Goal: Transaction & Acquisition: Book appointment/travel/reservation

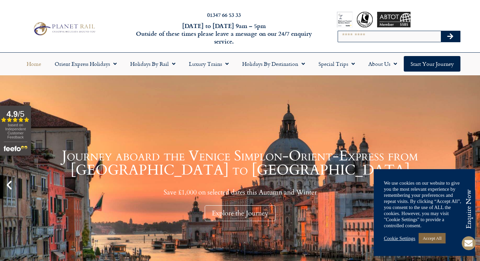
click at [434, 237] on link "Accept All" at bounding box center [431, 238] width 27 height 10
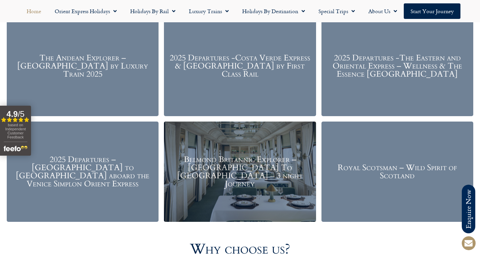
scroll to position [876, 0]
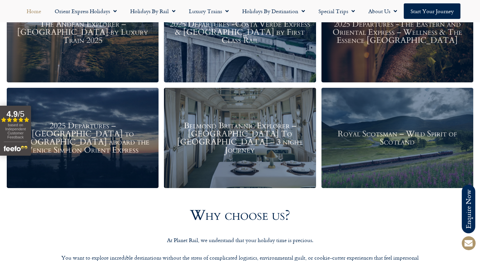
click at [235, 136] on h3 "Belmond Britannic Explorer – London To The Lake District – 3 night Journey" at bounding box center [239, 138] width 145 height 32
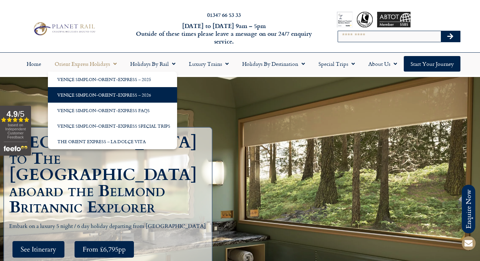
click at [103, 93] on link "Venice Simplon-Orient-Express – 2026" at bounding box center [112, 95] width 129 height 16
click at [98, 96] on link "Venice Simplon-Orient-Express – 2026" at bounding box center [112, 95] width 129 height 16
click at [88, 92] on link "Venice Simplon-Orient-Express – 2026" at bounding box center [112, 95] width 129 height 16
click at [89, 92] on link "Venice Simplon-Orient-Express – 2026" at bounding box center [112, 95] width 129 height 16
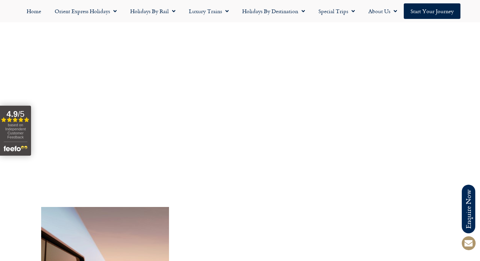
scroll to position [1213, 0]
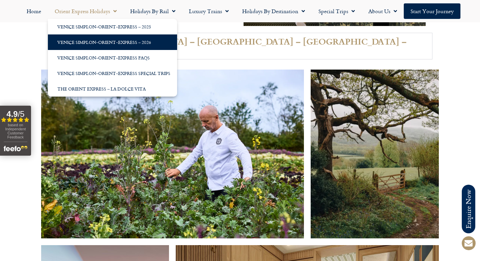
click at [104, 43] on link "Venice Simplon-Orient-Express – 2026" at bounding box center [112, 42] width 129 height 16
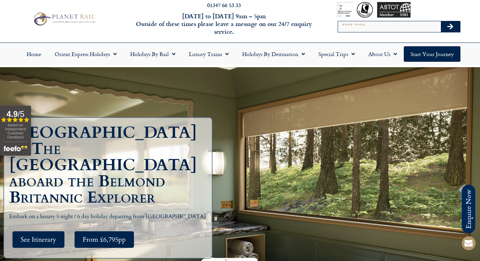
scroll to position [0, 0]
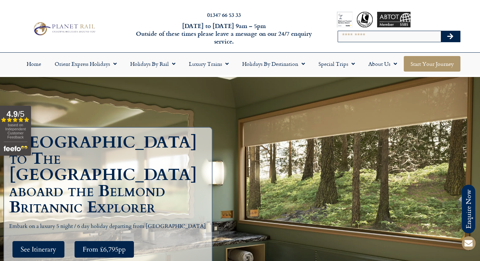
click at [423, 66] on link "Start your Journey" at bounding box center [431, 64] width 57 height 16
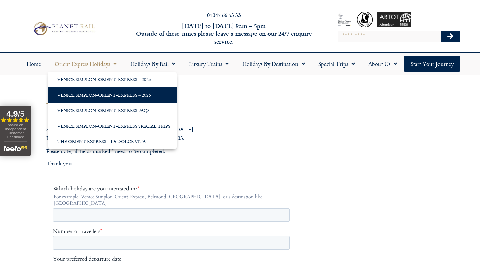
click at [113, 94] on link "Venice Simplon-Orient-Express – 2026" at bounding box center [112, 95] width 129 height 16
click at [99, 96] on link "Venice Simplon-Orient-Express – 2026" at bounding box center [112, 95] width 129 height 16
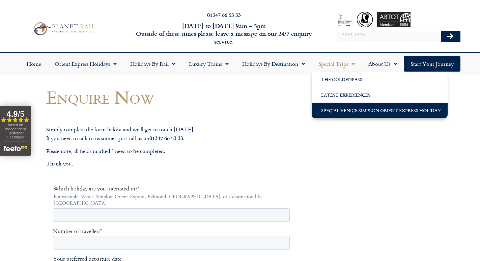
click at [345, 111] on link "Special Venice Simplon Orient Express Holiday" at bounding box center [379, 110] width 136 height 16
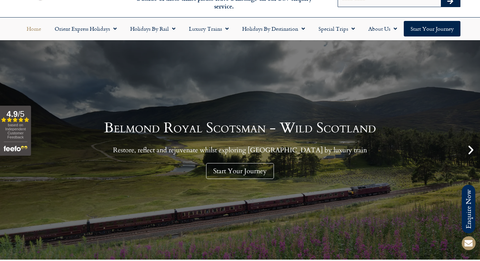
scroll to position [34, 0]
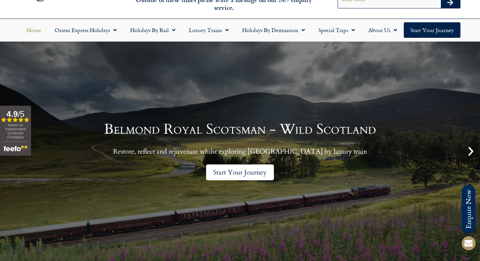
click at [238, 173] on link "Start Your Journey" at bounding box center [240, 172] width 68 height 16
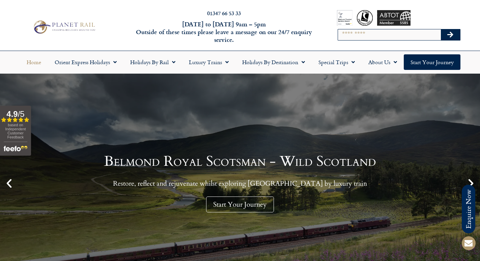
scroll to position [0, 0]
